Goal: Information Seeking & Learning: Learn about a topic

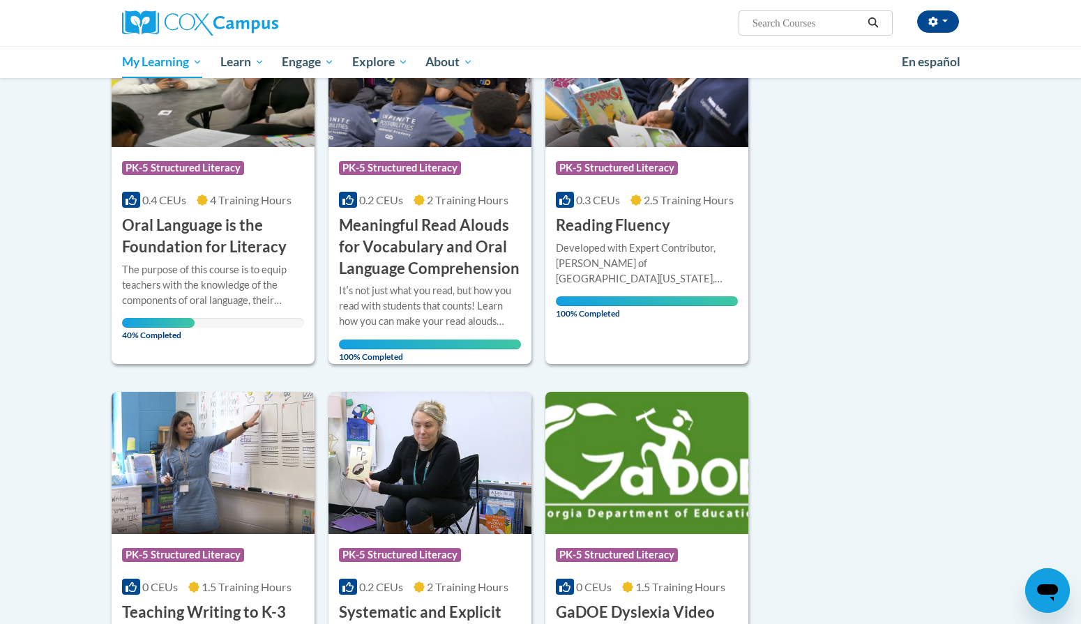
scroll to position [253, 0]
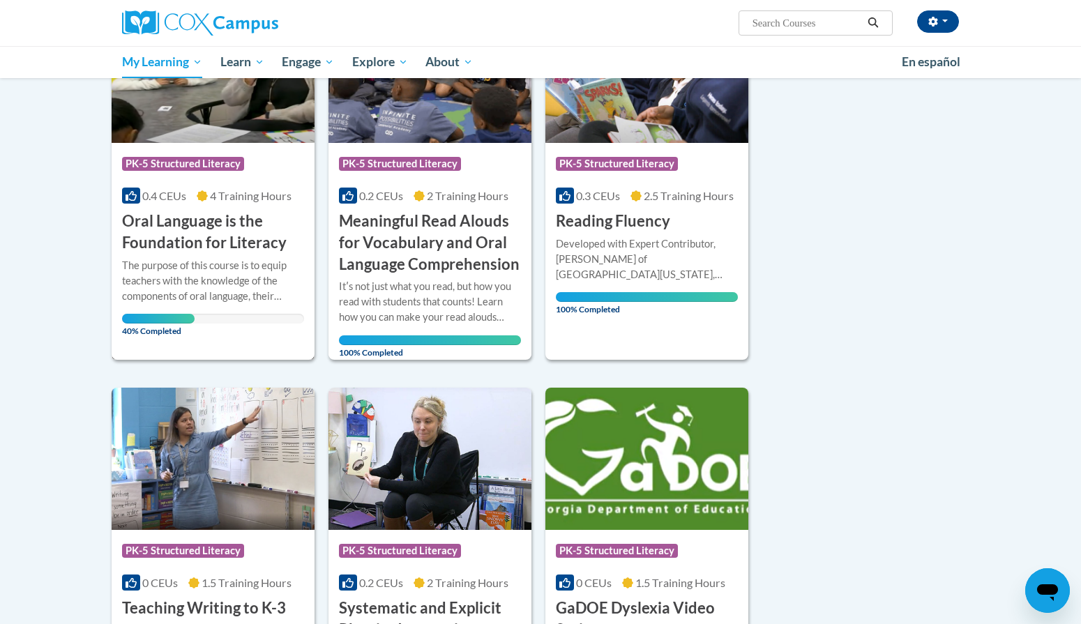
click at [229, 256] on div "More Info Open The purpose of this course is to equip teachers with the knowled…" at bounding box center [213, 294] width 203 height 81
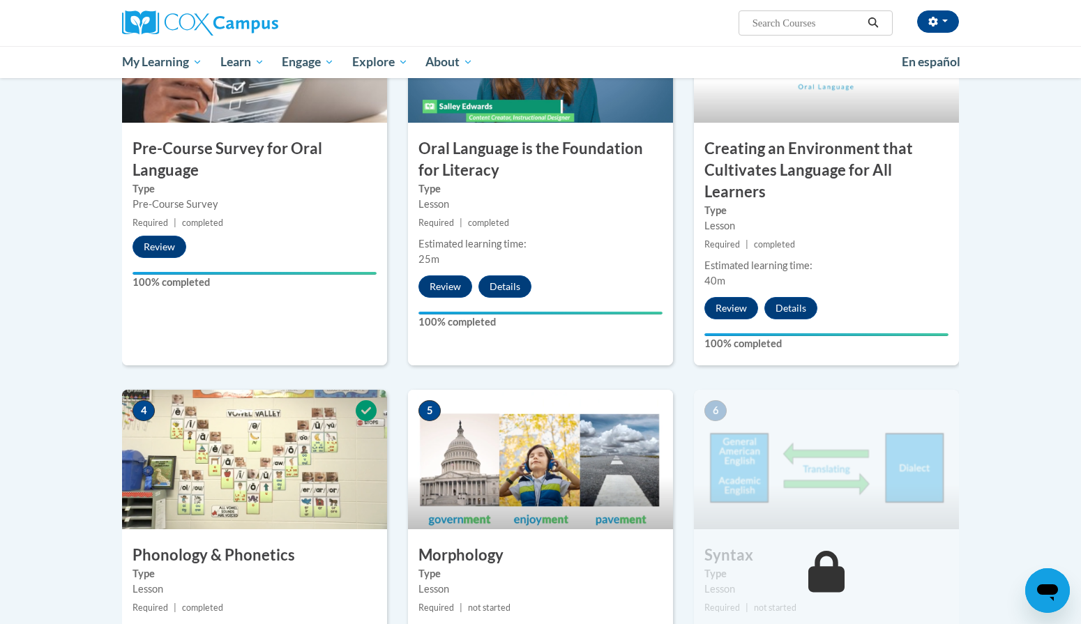
scroll to position [589, 0]
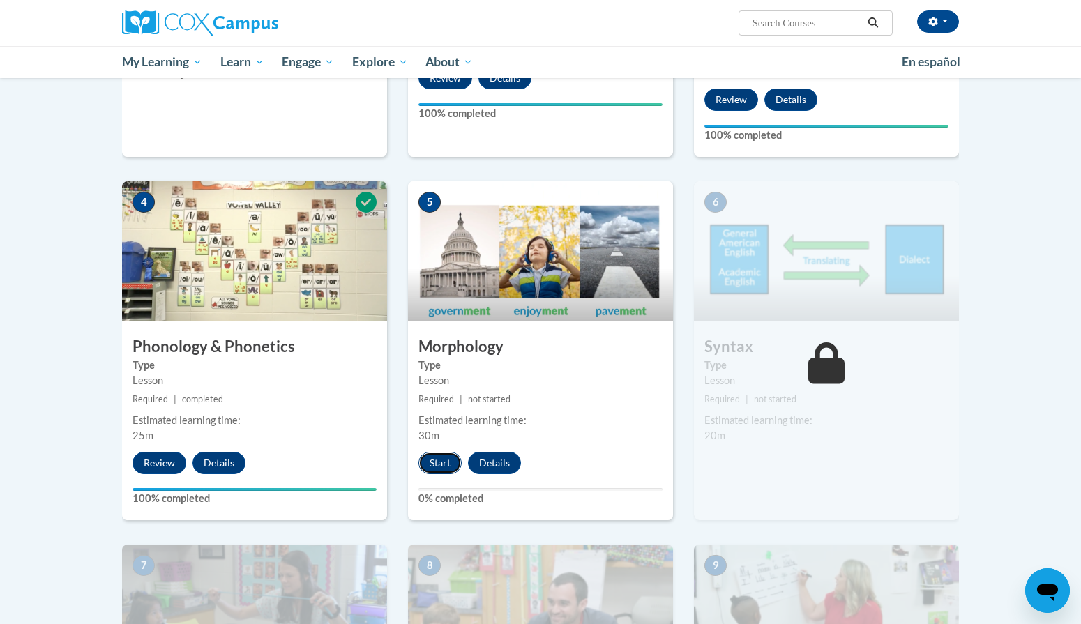
click at [449, 467] on button "Start" at bounding box center [439, 463] width 43 height 22
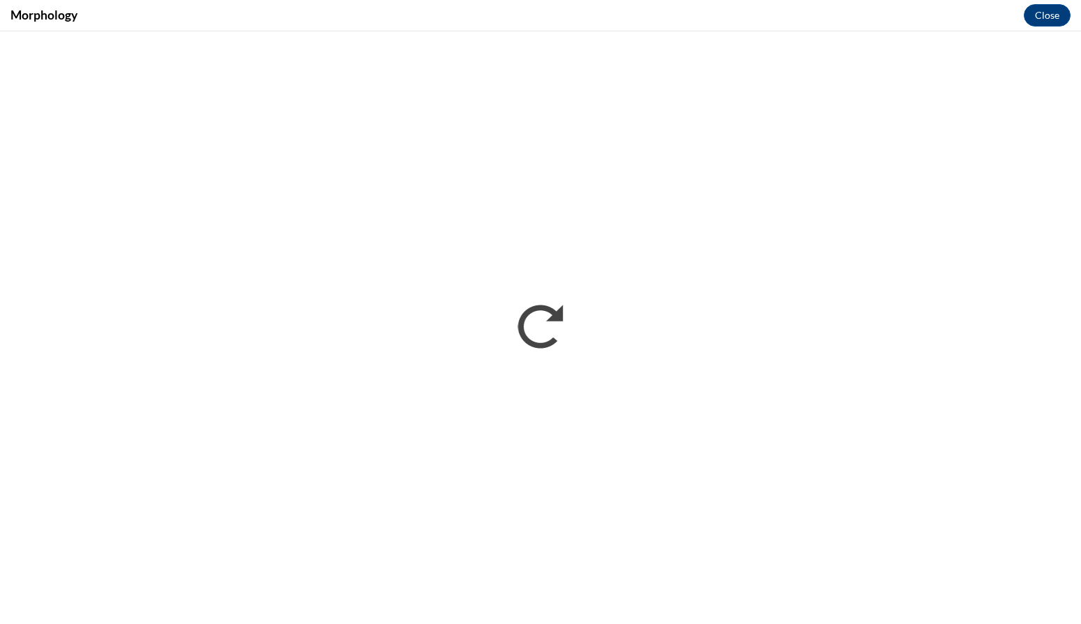
scroll to position [0, 0]
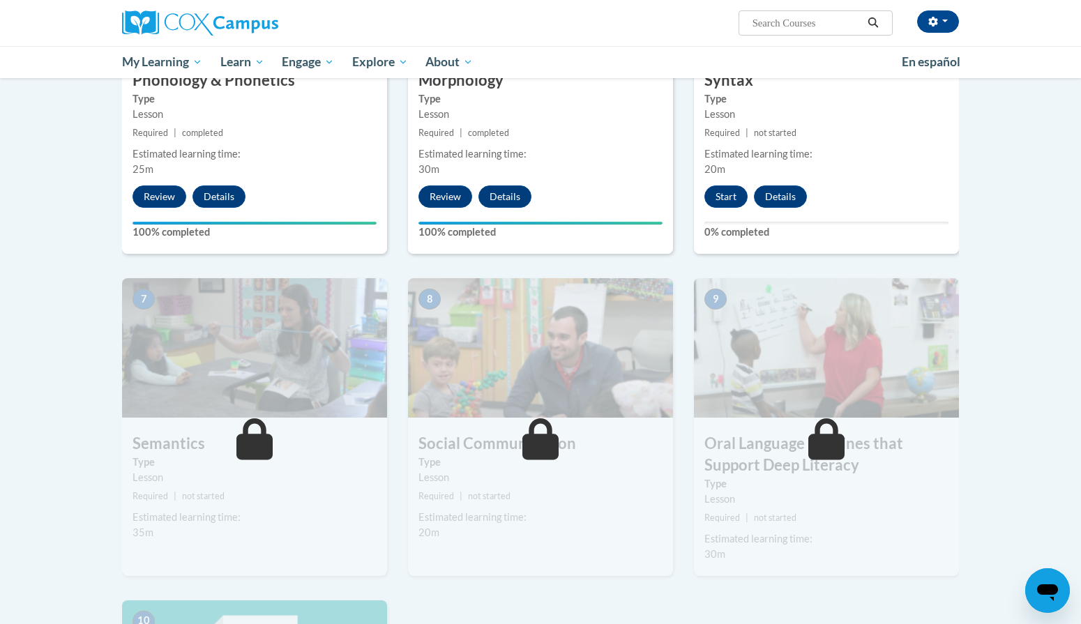
scroll to position [771, 0]
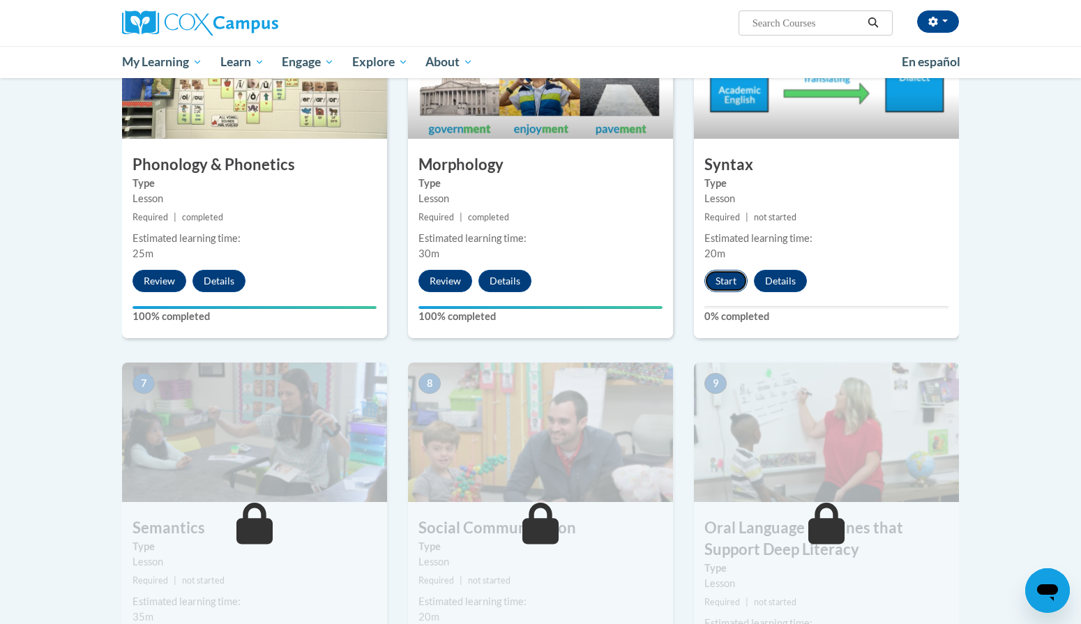
click at [722, 282] on button "Start" at bounding box center [725, 281] width 43 height 22
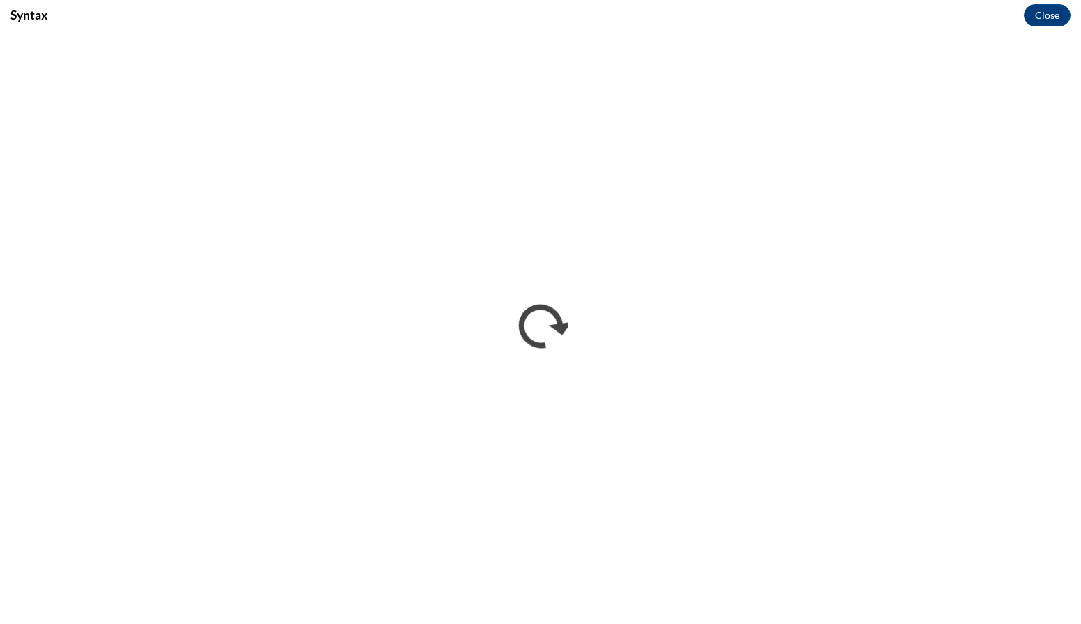
scroll to position [0, 0]
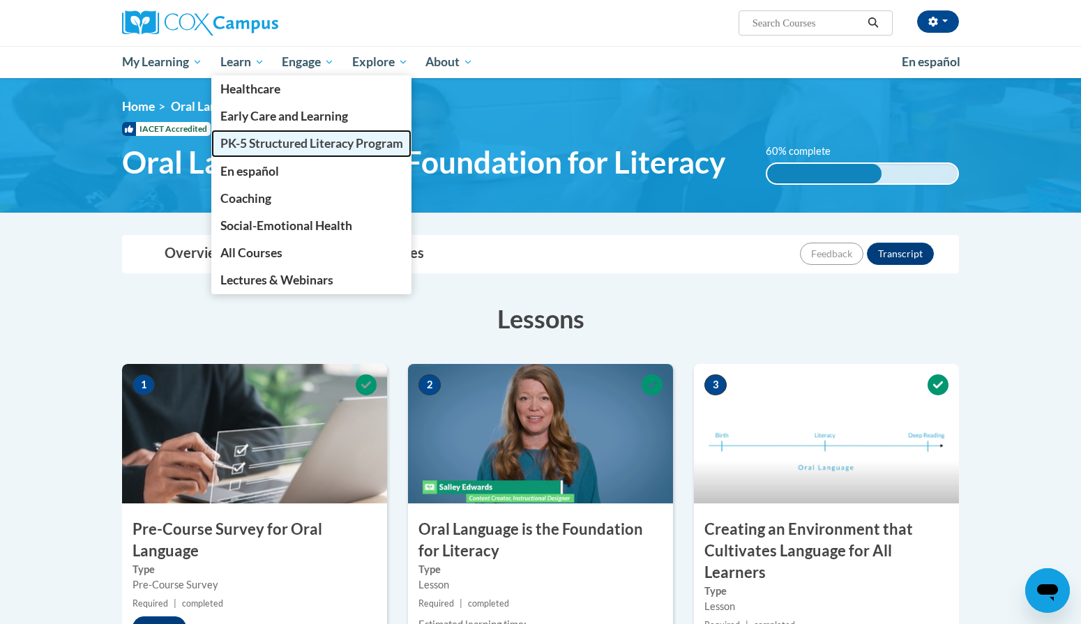
click at [260, 142] on span "PK-5 Structured Literacy Program" at bounding box center [311, 143] width 183 height 15
